Goal: Transaction & Acquisition: Purchase product/service

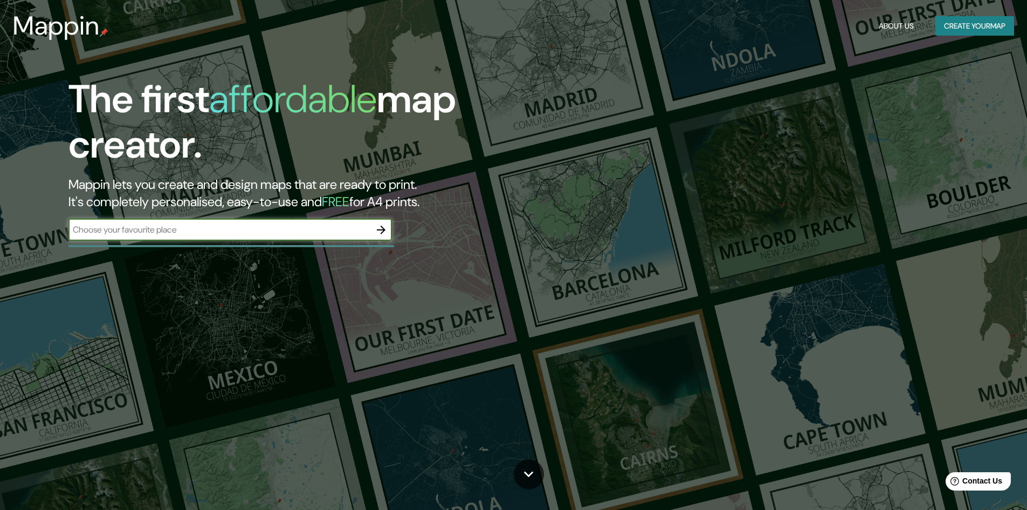
click at [194, 234] on input "text" at bounding box center [219, 229] width 302 height 12
type input "m"
drag, startPoint x: 115, startPoint y: 224, endPoint x: 190, endPoint y: 232, distance: 74.8
click at [190, 232] on input "[PERSON_NAME] [GEOGRAPHIC_DATA]" at bounding box center [219, 229] width 302 height 12
type input "[PERSON_NAME]"
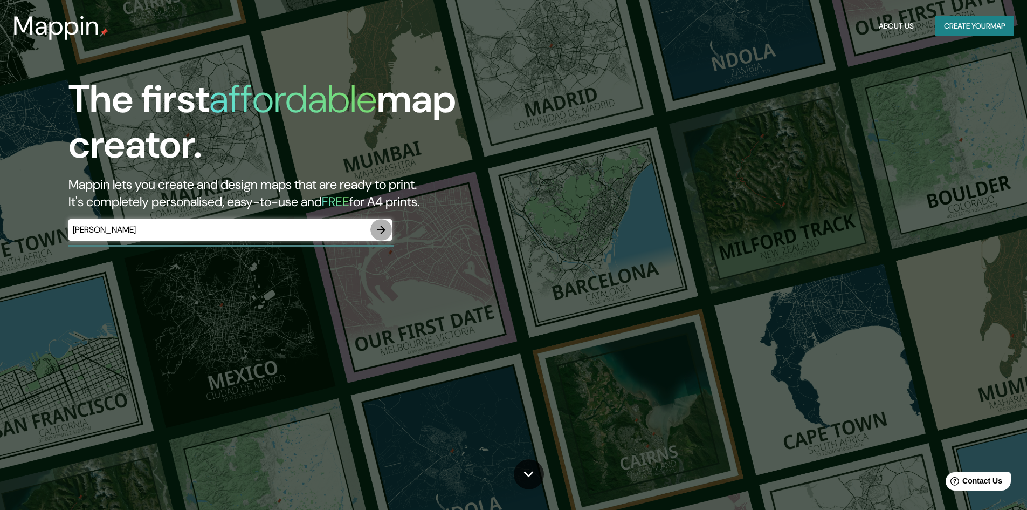
click at [387, 232] on icon "button" at bounding box center [381, 229] width 13 height 13
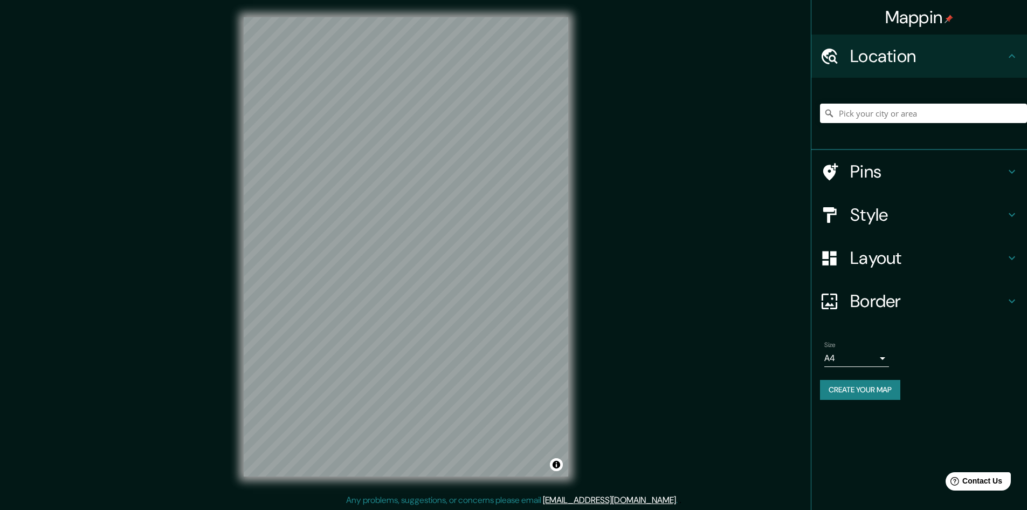
click at [628, 377] on div "Mappin Location Pins Style Layout Border Choose a border. Hint : you can make l…" at bounding box center [513, 255] width 1027 height 511
click at [568, 187] on div "© Mapbox © OpenStreetMap Improve this map" at bounding box center [405, 246] width 359 height 493
click at [680, 182] on div "Mappin Location Pins Style Layout Border Choose a border. Hint : you can make l…" at bounding box center [513, 255] width 1027 height 511
click at [355, 13] on div "© Mapbox © OpenStreetMap Improve this map" at bounding box center [405, 246] width 359 height 493
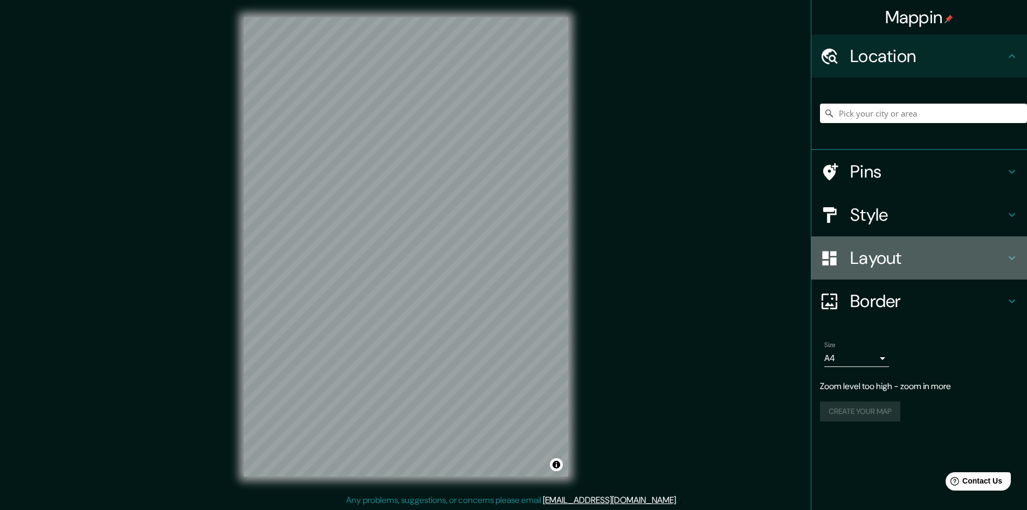
click at [853, 255] on h4 "Layout" at bounding box center [927, 258] width 155 height 22
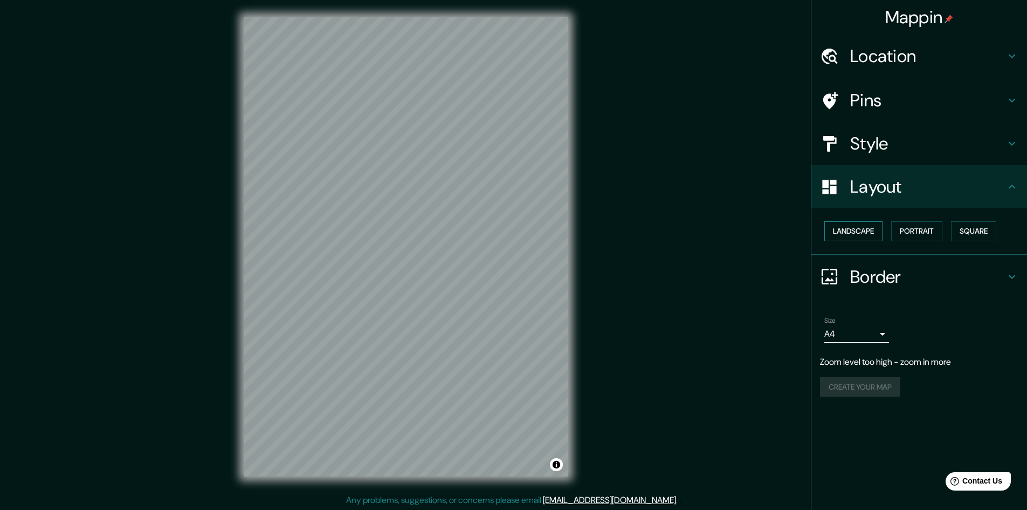
click at [857, 234] on button "Landscape" at bounding box center [853, 231] width 58 height 20
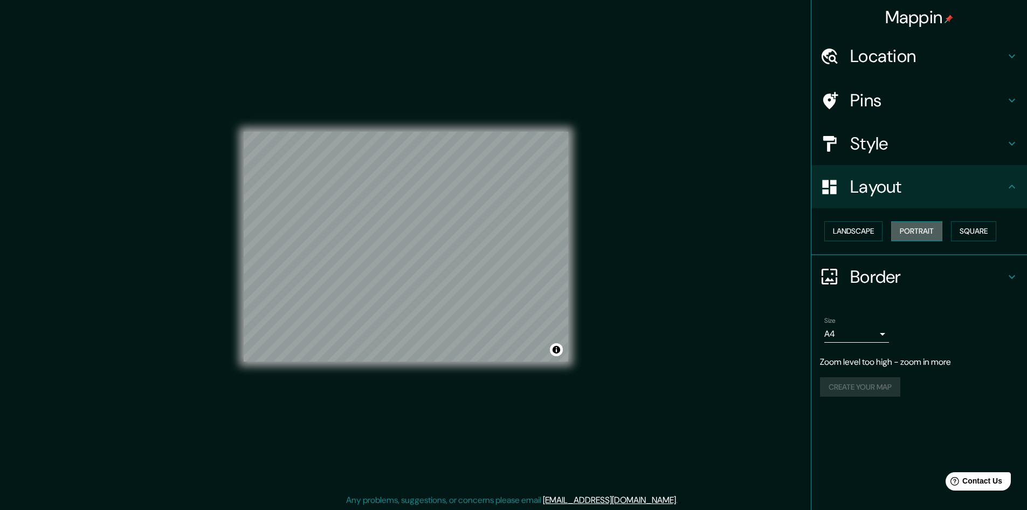
click at [903, 226] on button "Portrait" at bounding box center [916, 231] width 51 height 20
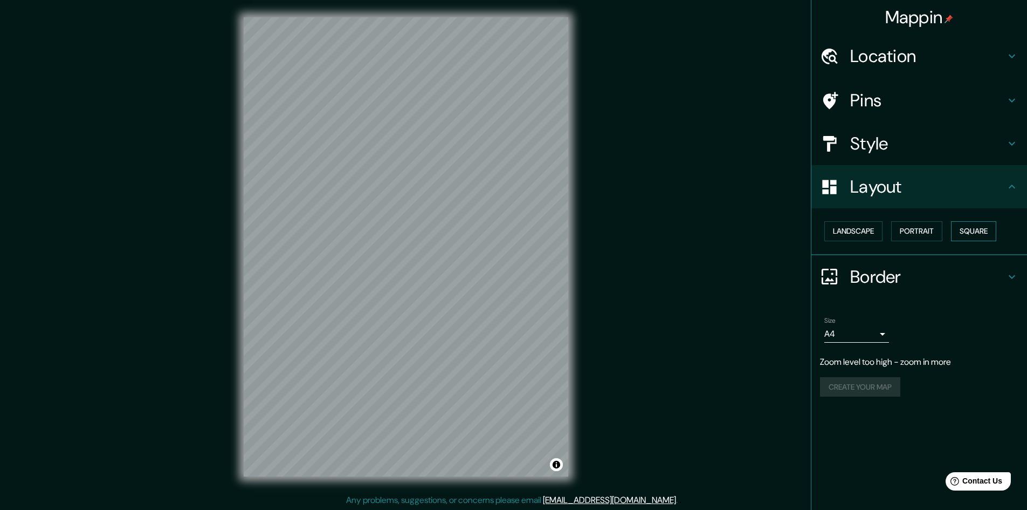
click at [958, 229] on button "Square" at bounding box center [973, 231] width 45 height 20
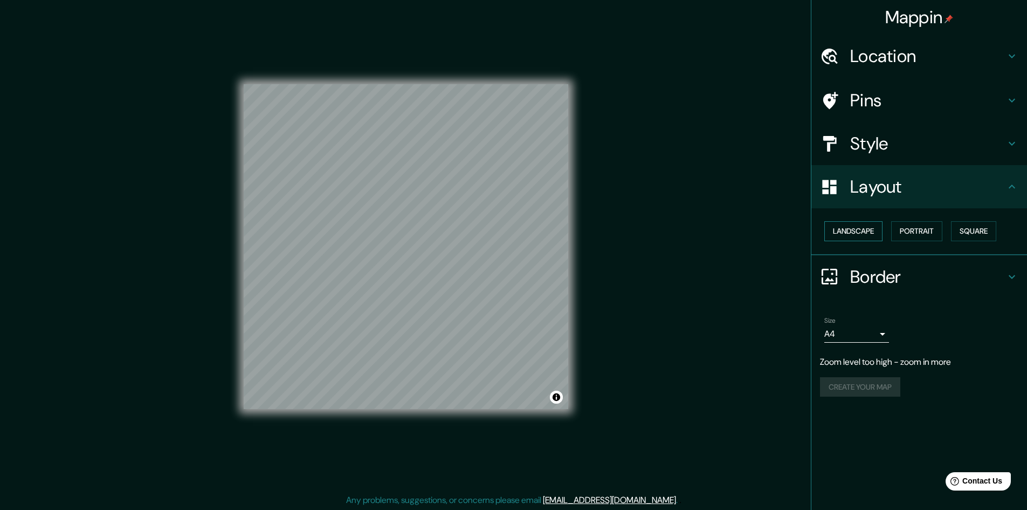
click at [857, 226] on button "Landscape" at bounding box center [853, 231] width 58 height 20
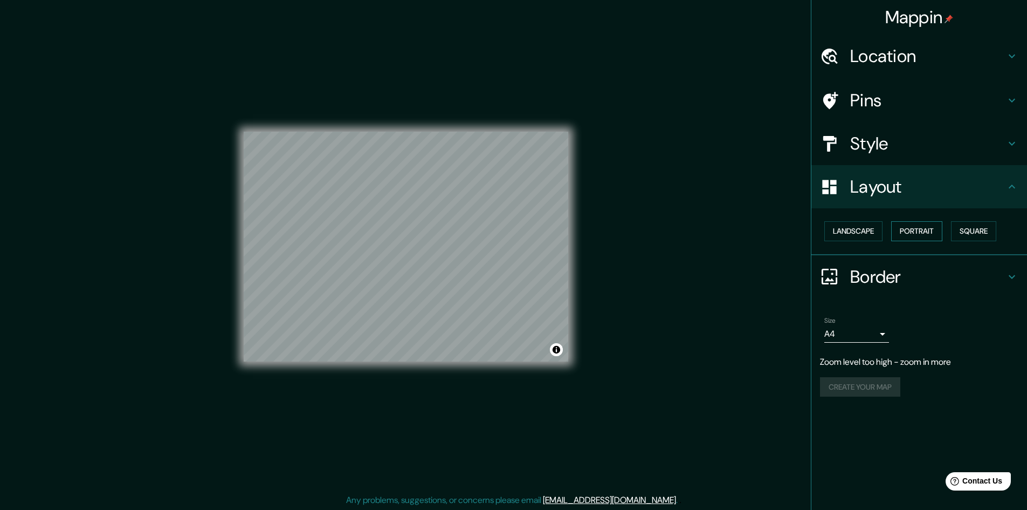
click at [907, 226] on button "Portrait" at bounding box center [916, 231] width 51 height 20
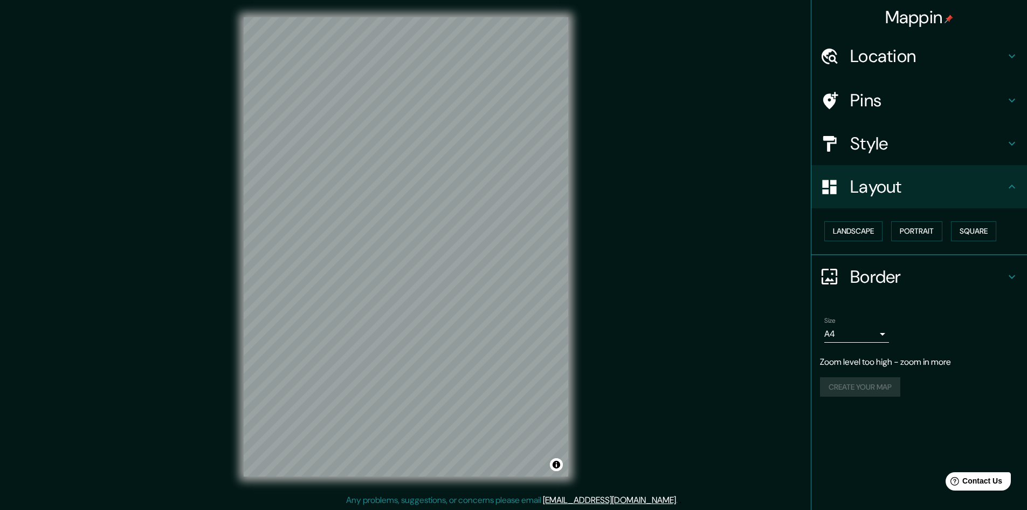
click at [865, 144] on h4 "Style" at bounding box center [927, 144] width 155 height 22
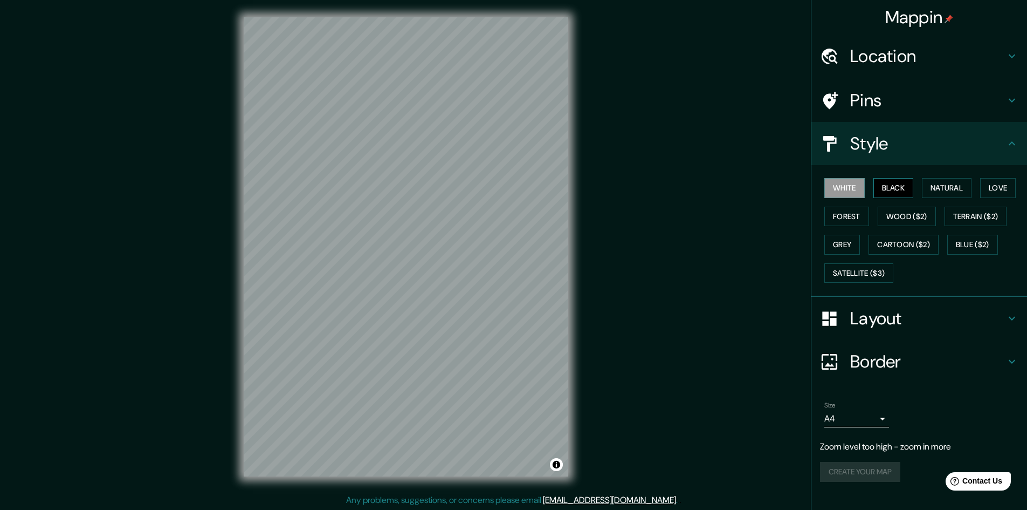
click at [887, 184] on button "Black" at bounding box center [893, 188] width 40 height 20
click at [933, 181] on button "Natural" at bounding box center [947, 188] width 50 height 20
click at [1001, 186] on button "Love" at bounding box center [998, 188] width 36 height 20
click at [832, 216] on button "Forest" at bounding box center [846, 216] width 45 height 20
click at [836, 231] on div "White Black Natural Love Forest Wood ($2) Terrain ($2) Grey Cartoon ($2) Blue (…" at bounding box center [923, 230] width 207 height 113
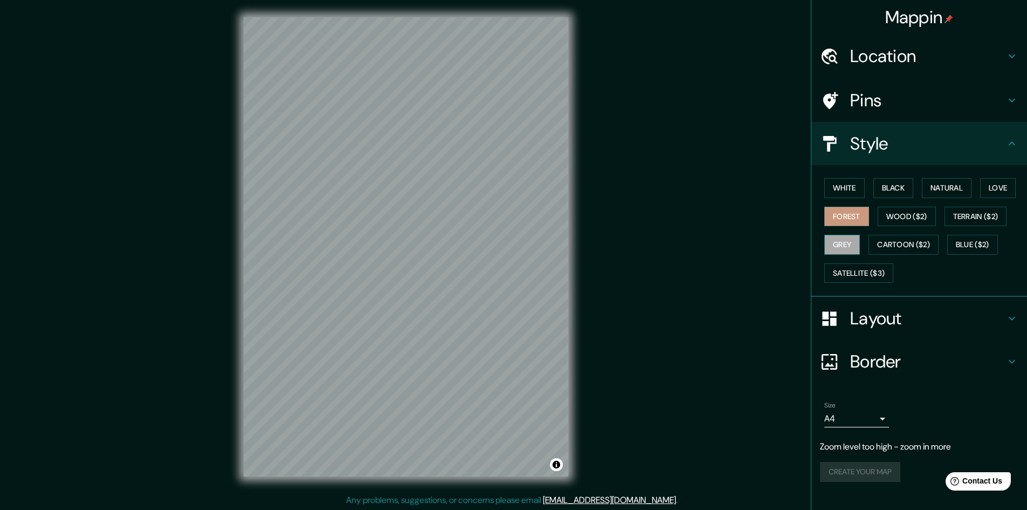
click at [838, 242] on button "Grey" at bounding box center [842, 245] width 36 height 20
click at [972, 221] on button "Terrain ($2)" at bounding box center [976, 216] width 63 height 20
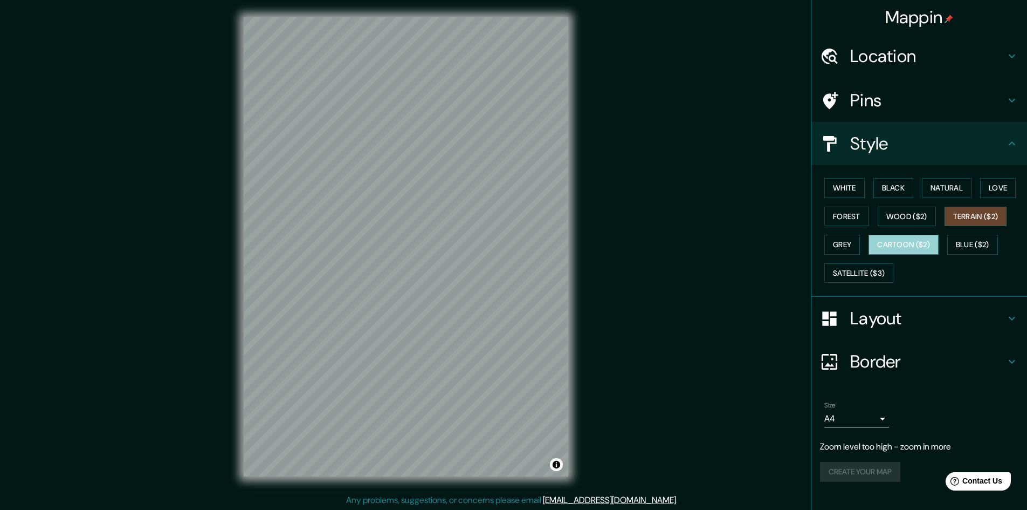
click at [907, 237] on button "Cartoon ($2)" at bounding box center [904, 245] width 70 height 20
click at [910, 217] on button "Wood ($2)" at bounding box center [907, 216] width 58 height 20
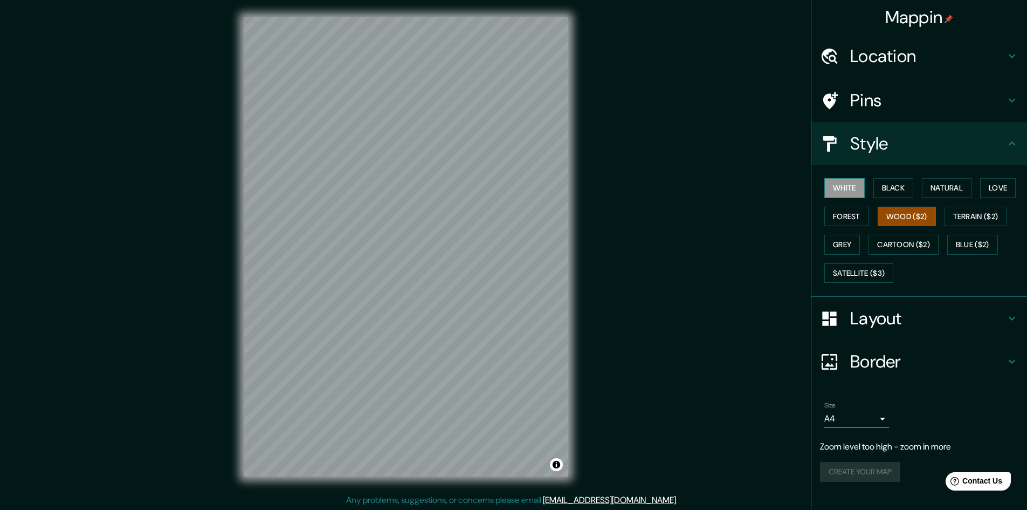
click at [853, 187] on button "White" at bounding box center [844, 188] width 40 height 20
click at [891, 180] on button "Black" at bounding box center [893, 188] width 40 height 20
click at [940, 180] on button "Natural" at bounding box center [947, 188] width 50 height 20
click at [1006, 191] on button "Love" at bounding box center [998, 188] width 36 height 20
click at [851, 216] on button "Forest" at bounding box center [846, 216] width 45 height 20
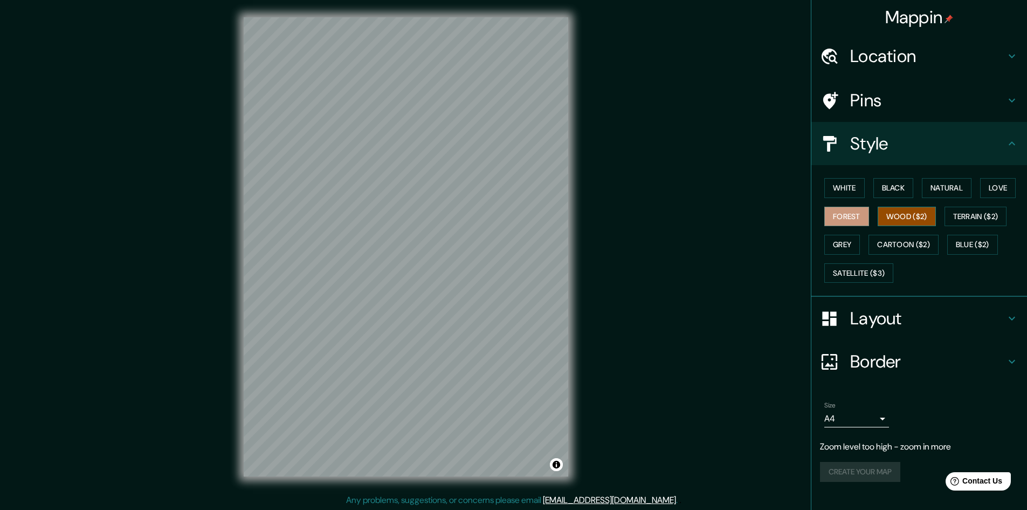
click at [899, 218] on button "Wood ($2)" at bounding box center [907, 216] width 58 height 20
click at [987, 213] on button "Terrain ($2)" at bounding box center [976, 216] width 63 height 20
click at [839, 246] on button "Grey" at bounding box center [842, 245] width 36 height 20
click at [869, 274] on button "Satellite ($3)" at bounding box center [858, 273] width 69 height 20
click at [880, 364] on h4 "Border" at bounding box center [927, 361] width 155 height 22
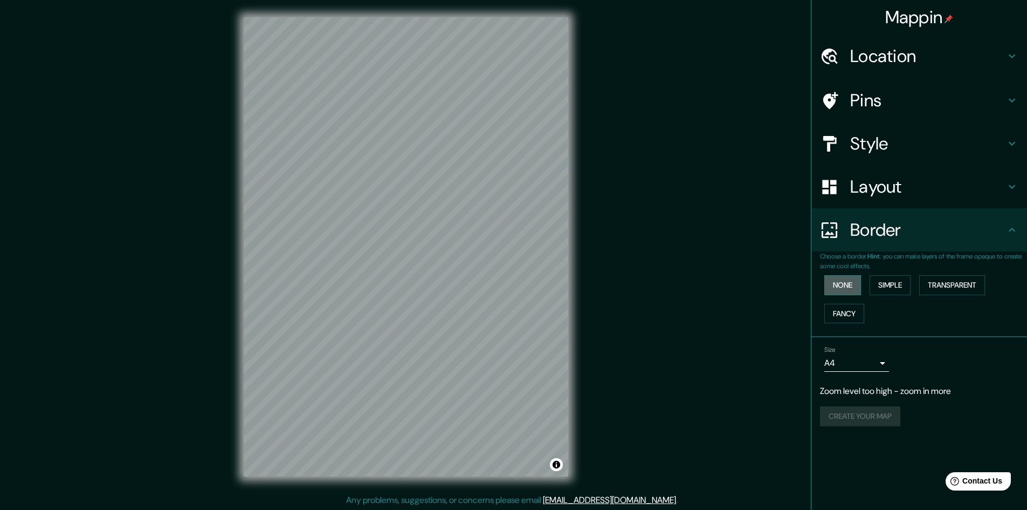
click at [854, 284] on button "None" at bounding box center [842, 285] width 37 height 20
click at [884, 282] on button "Simple" at bounding box center [890, 285] width 41 height 20
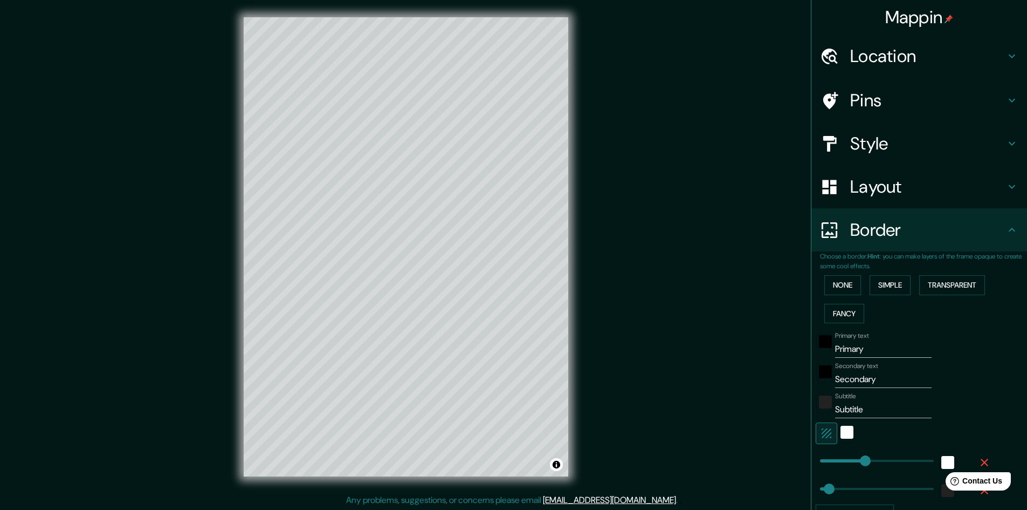
click at [862, 304] on div "None Simple Transparent Fancy" at bounding box center [923, 299] width 207 height 57
click at [941, 285] on button "Transparent" at bounding box center [952, 285] width 66 height 20
click at [843, 313] on button "Fancy" at bounding box center [844, 314] width 40 height 20
click at [859, 101] on h4 "Pins" at bounding box center [927, 101] width 155 height 22
type input "241"
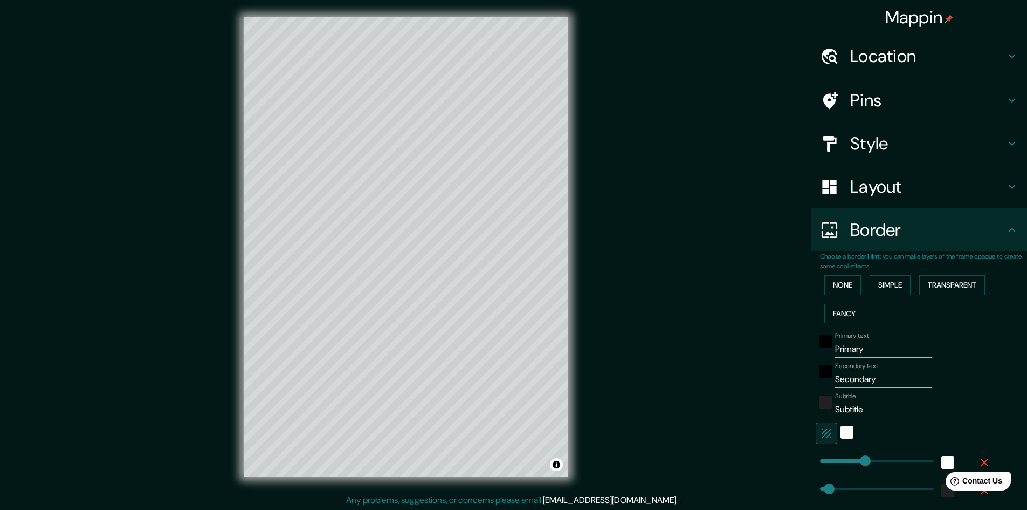
type input "48"
type input "24"
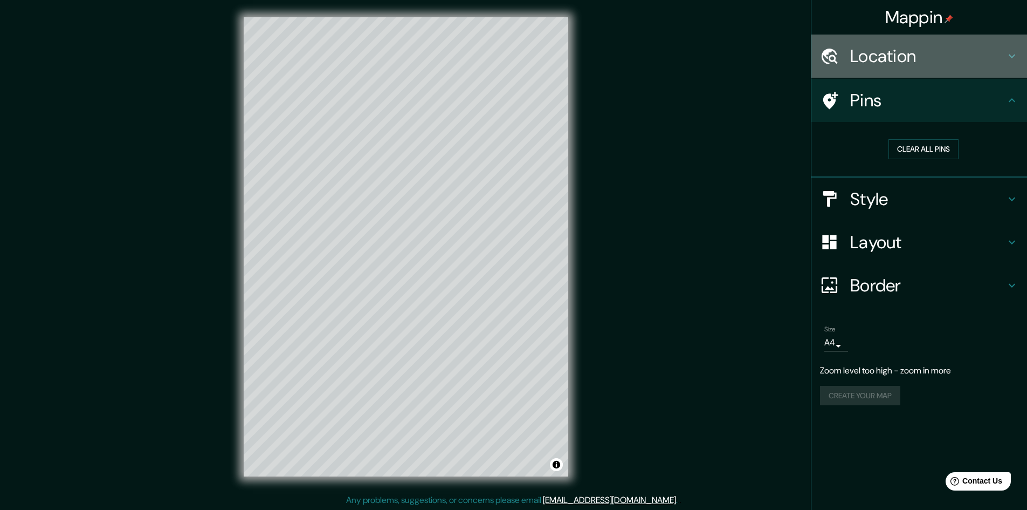
click at [885, 61] on h4 "Location" at bounding box center [927, 56] width 155 height 22
type input "241"
type input "48"
type input "24"
